Goal: Browse casually

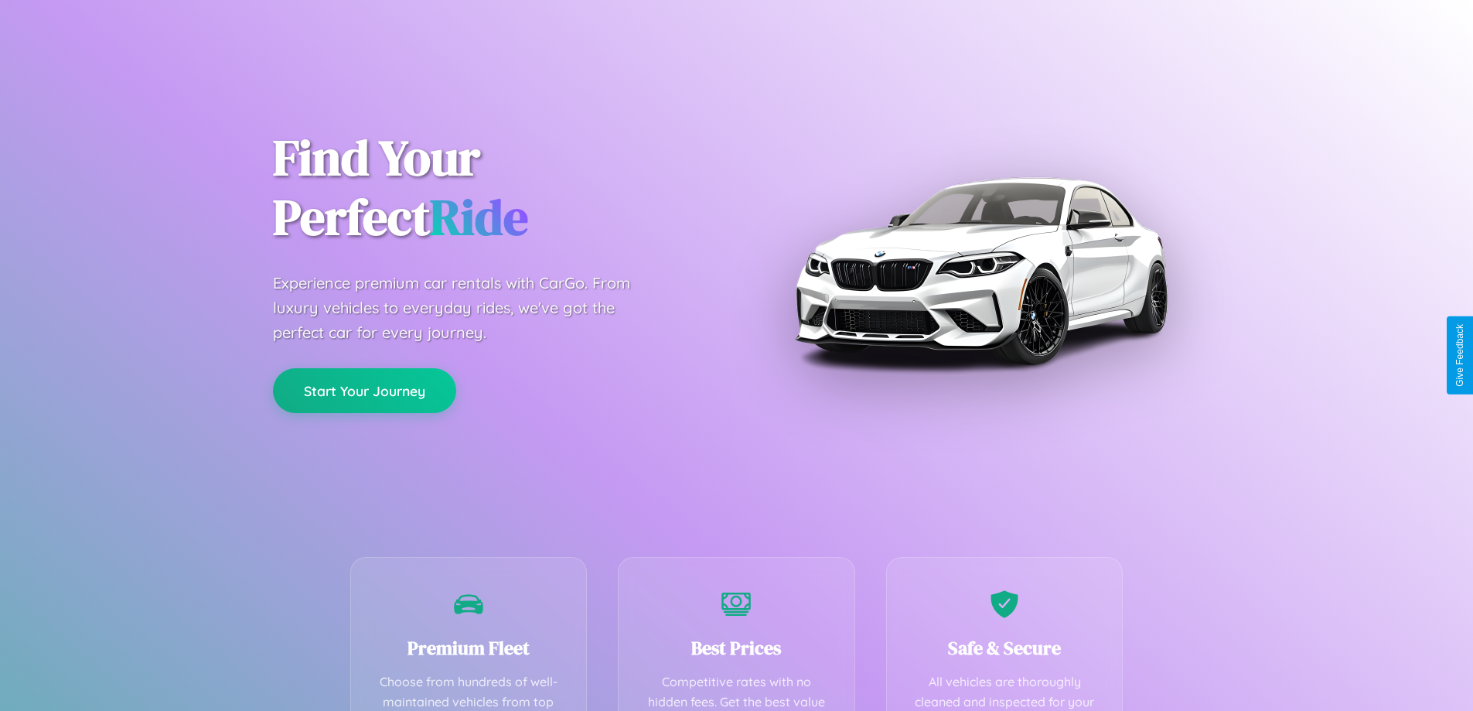
scroll to position [451, 0]
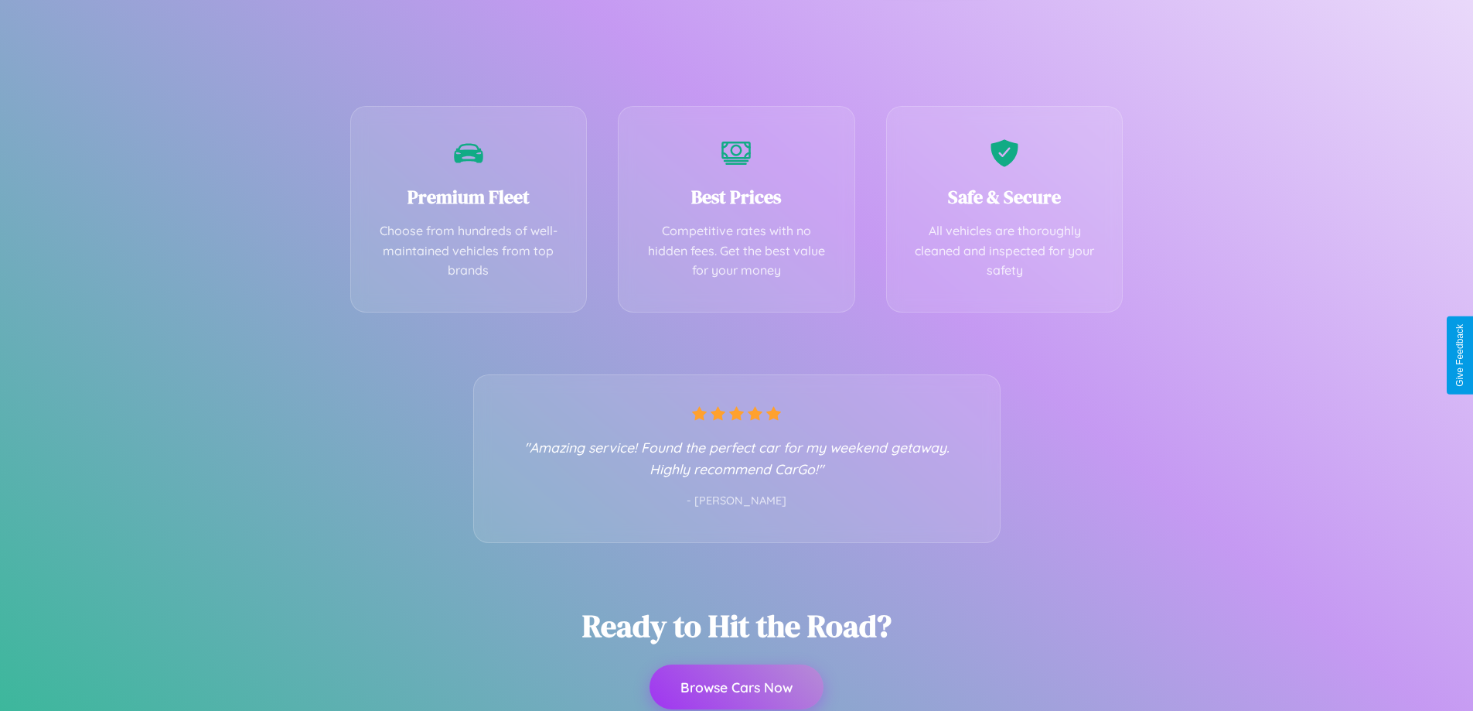
click at [736, 687] on button "Browse Cars Now" at bounding box center [737, 686] width 174 height 45
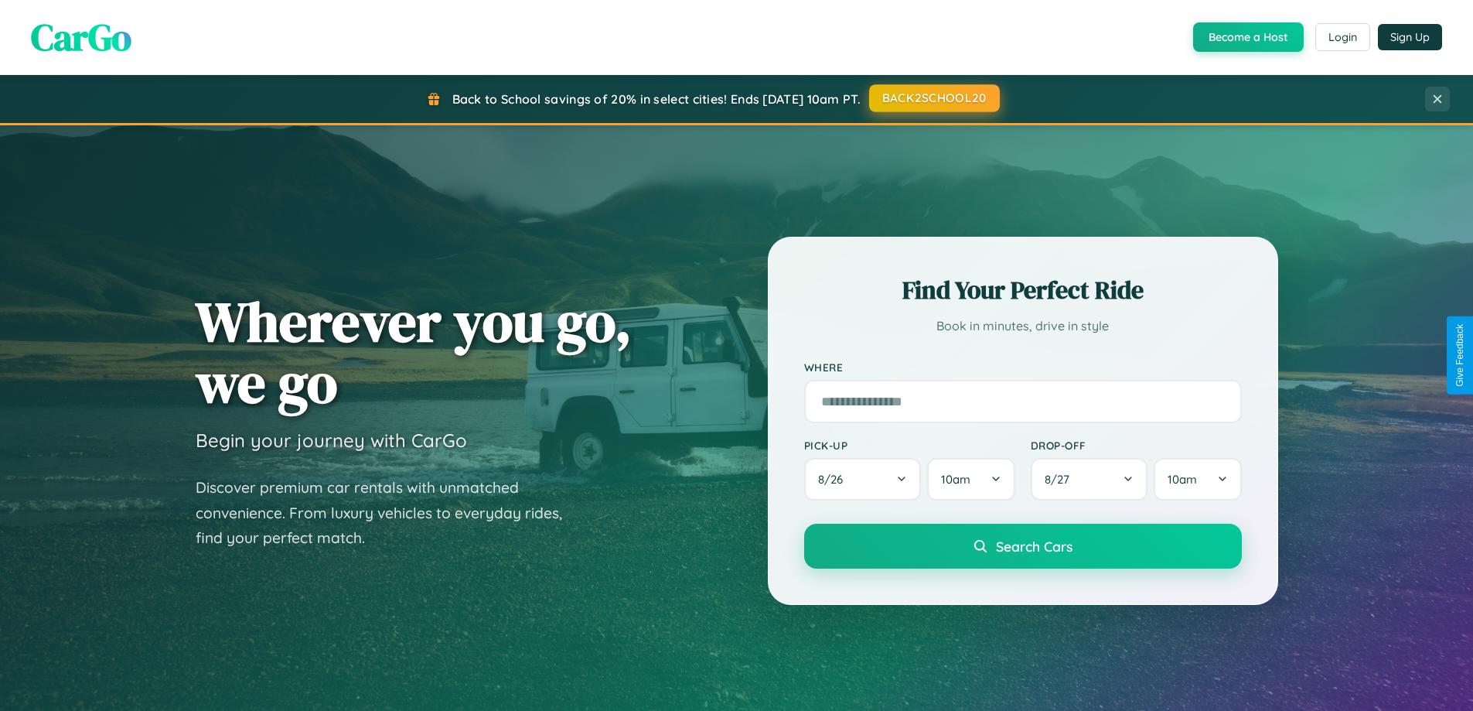
click at [933, 99] on button "BACK2SCHOOL20" at bounding box center [934, 98] width 131 height 28
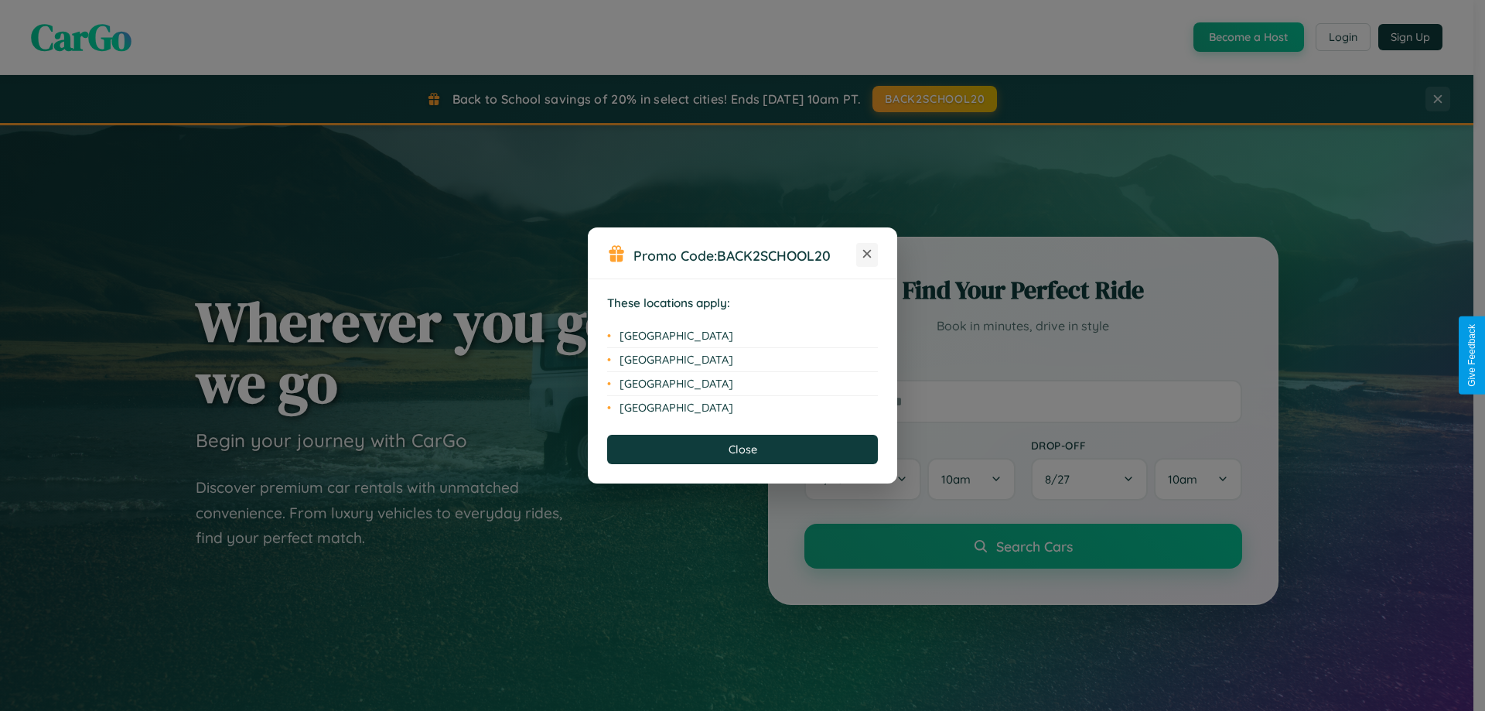
click at [867, 254] on icon at bounding box center [867, 254] width 9 height 9
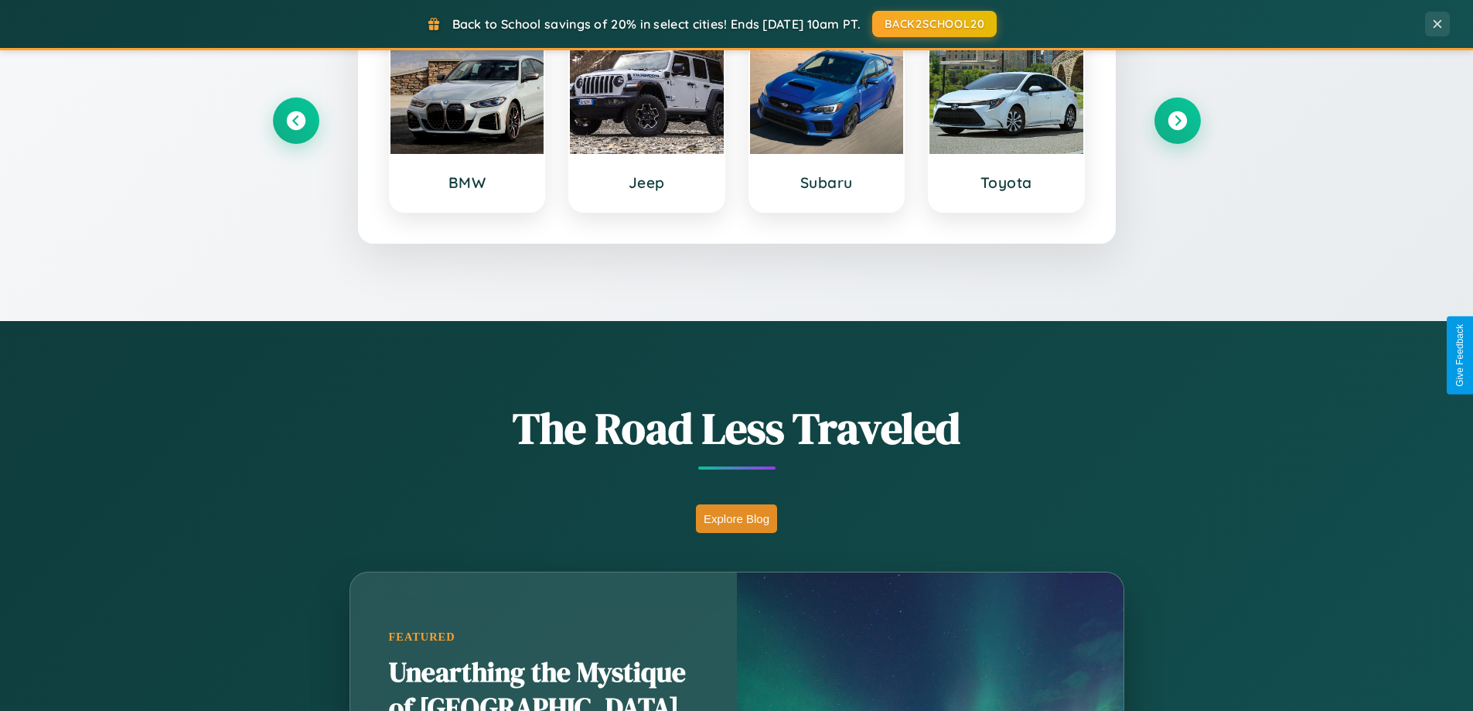
scroll to position [1064, 0]
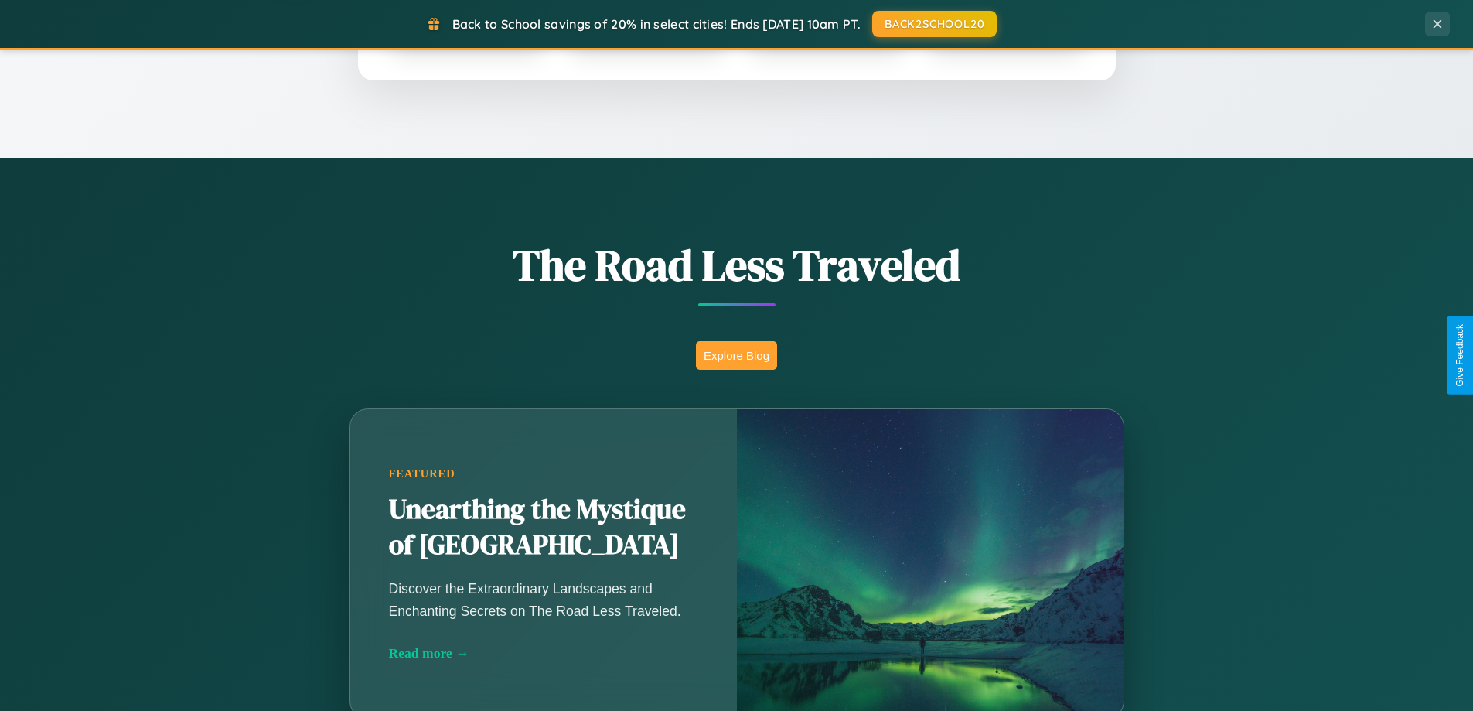
click at [736, 355] on button "Explore Blog" at bounding box center [736, 355] width 81 height 29
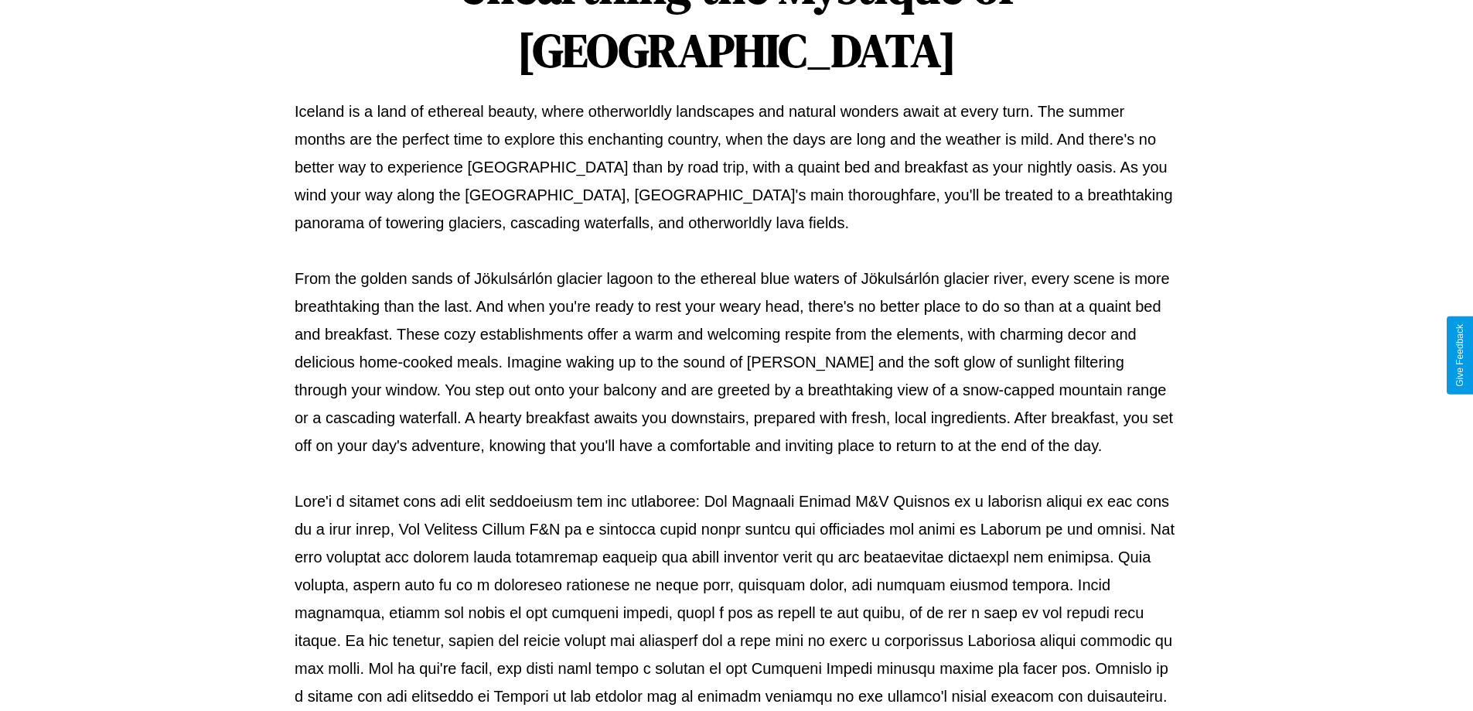
scroll to position [500, 0]
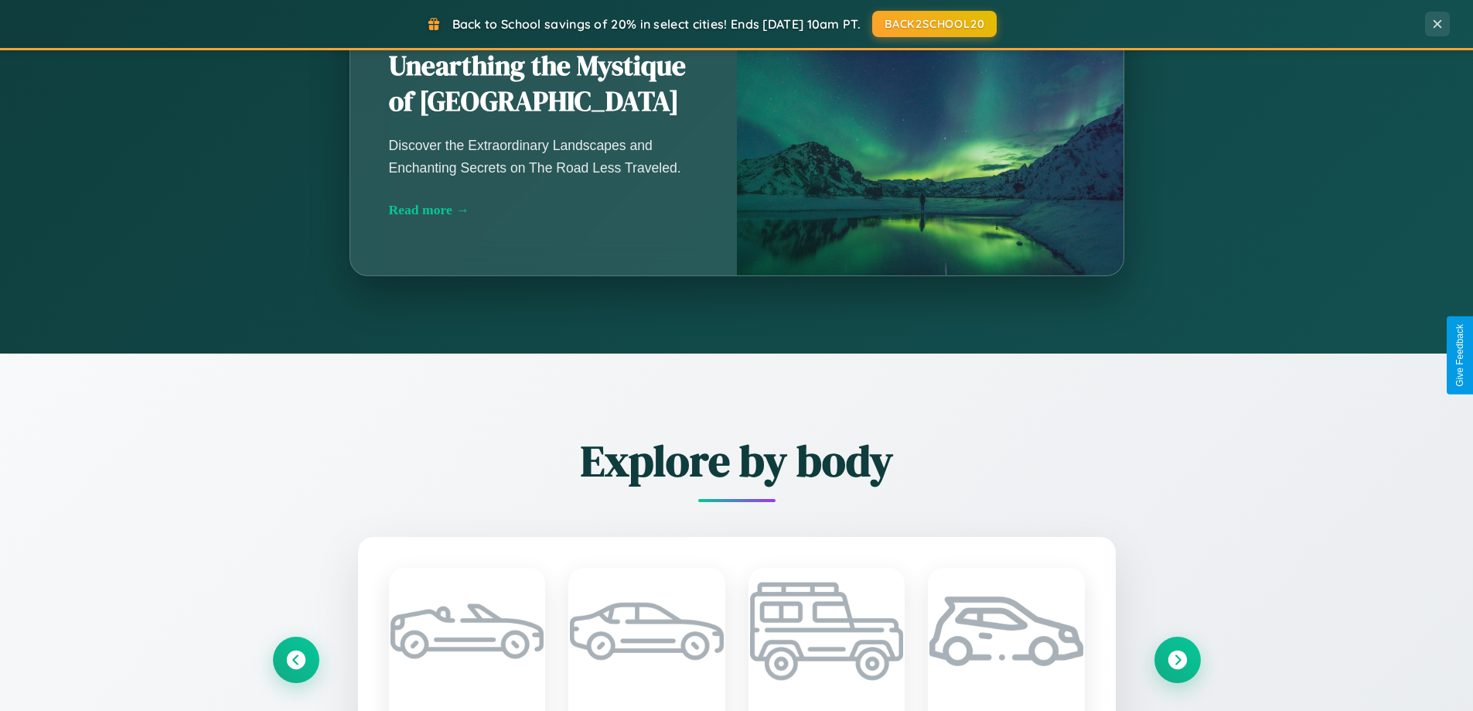
scroll to position [2975, 0]
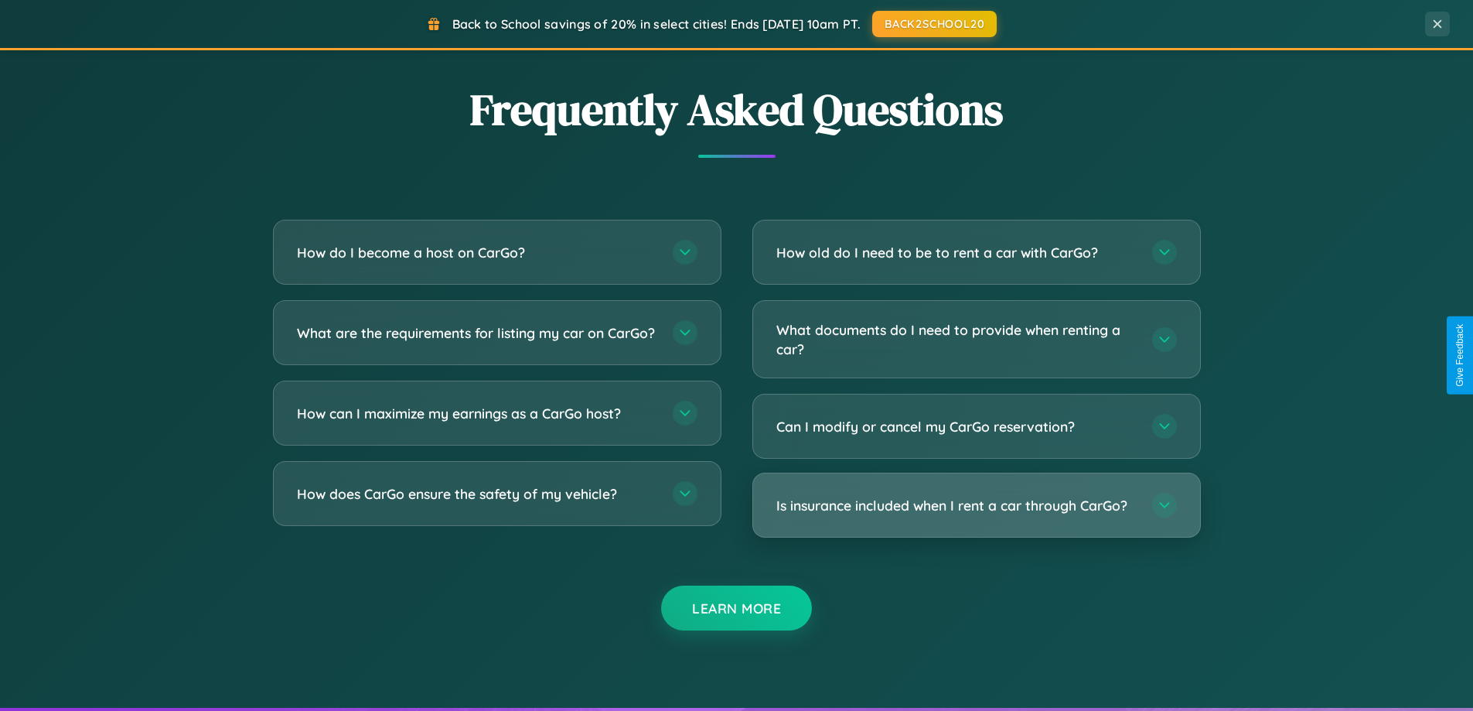
click at [976, 505] on h3 "Is insurance included when I rent a car through CarGo?" at bounding box center [956, 505] width 360 height 19
